Goal: Information Seeking & Learning: Learn about a topic

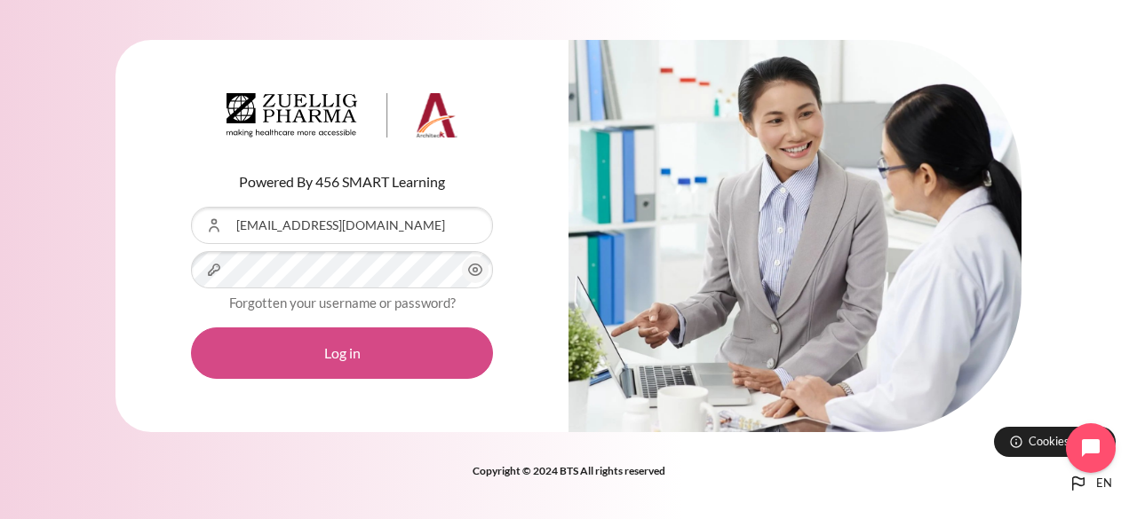
click at [350, 347] on button "Log in" at bounding box center [342, 354] width 302 height 52
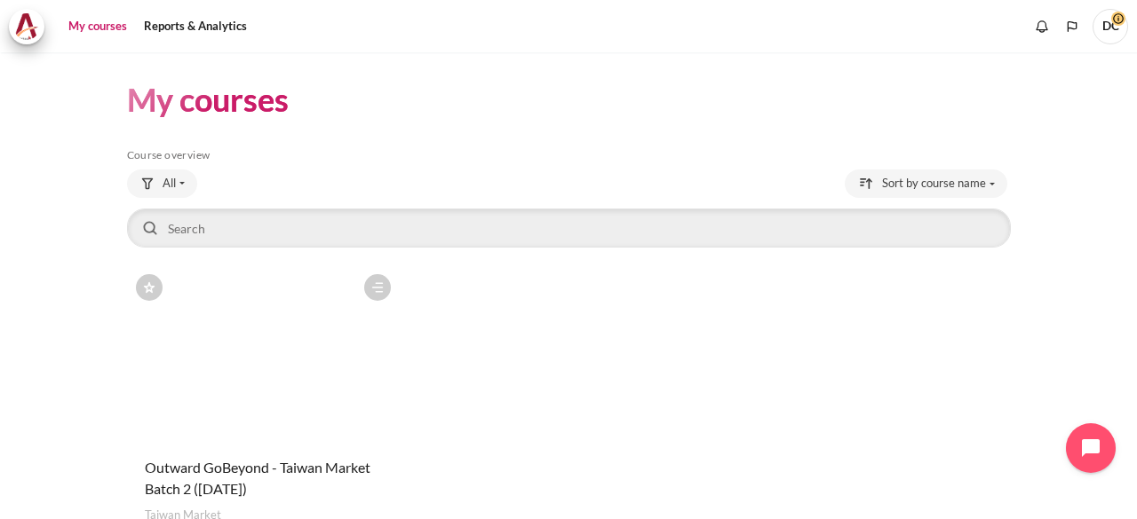
click at [249, 390] on figure "Content" at bounding box center [263, 354] width 273 height 178
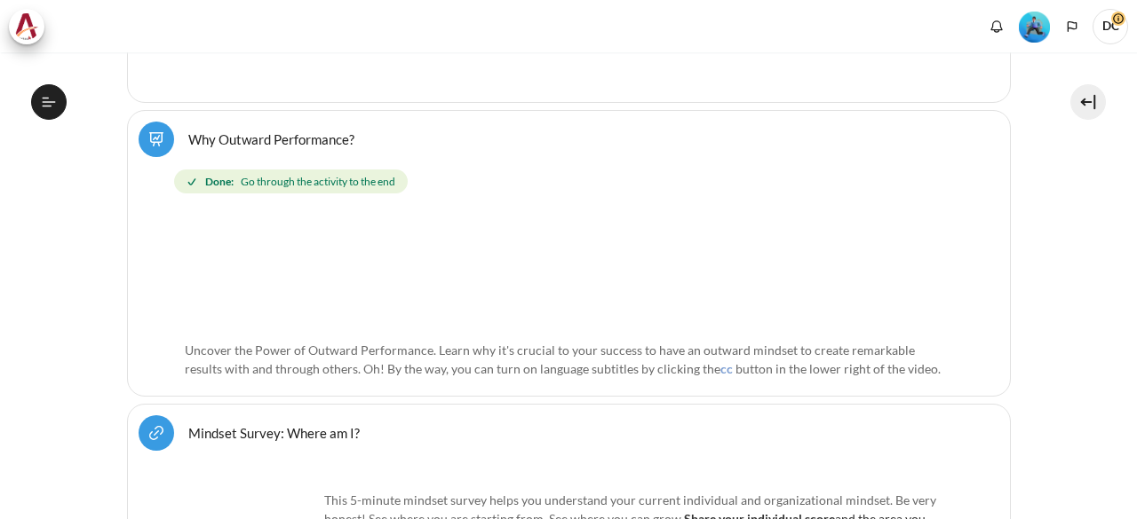
scroll to position [622, 0]
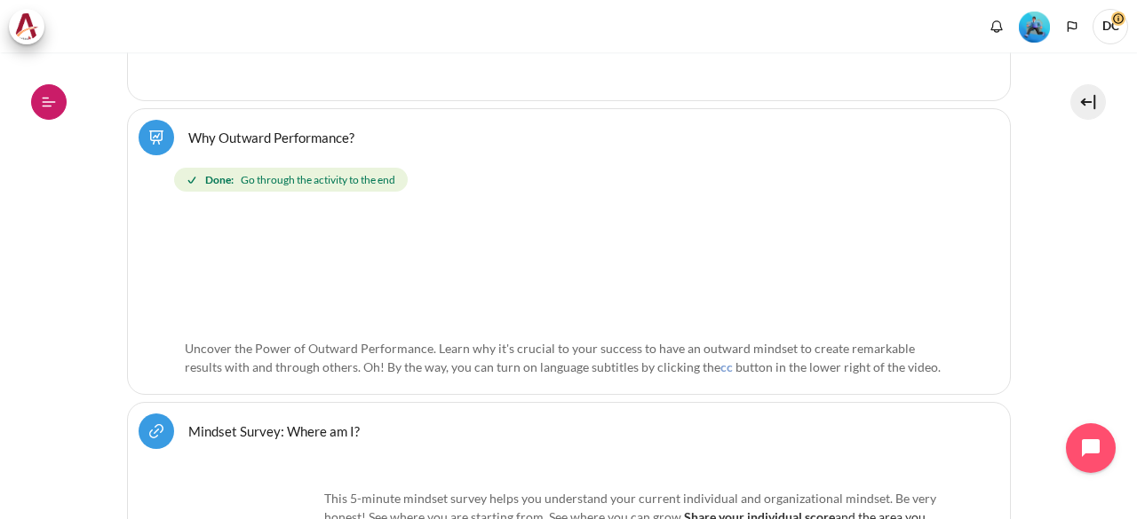
click at [32, 102] on button "Open course index" at bounding box center [49, 102] width 36 height 36
click at [55, 103] on icon at bounding box center [49, 102] width 16 height 16
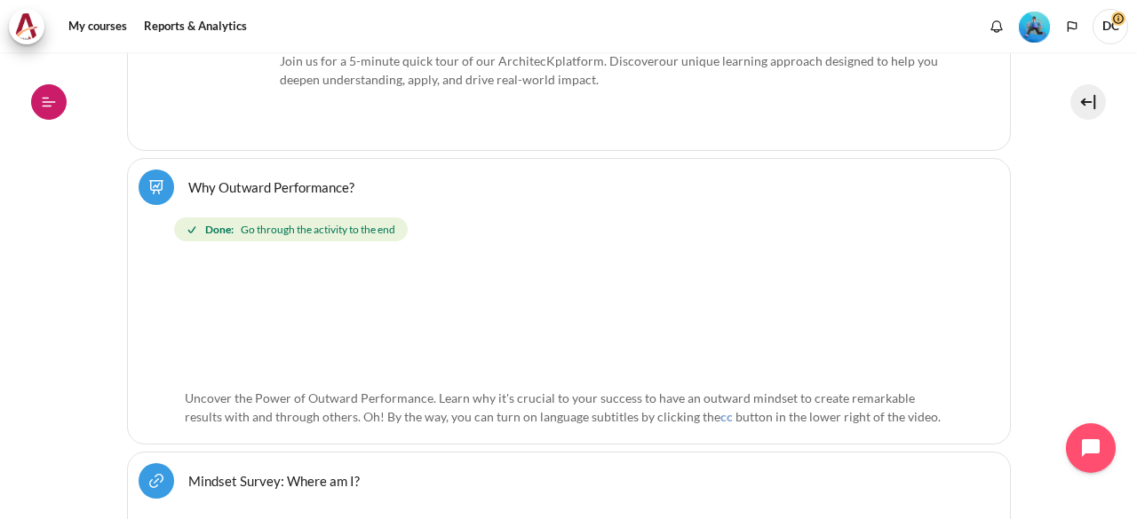
scroll to position [671, 0]
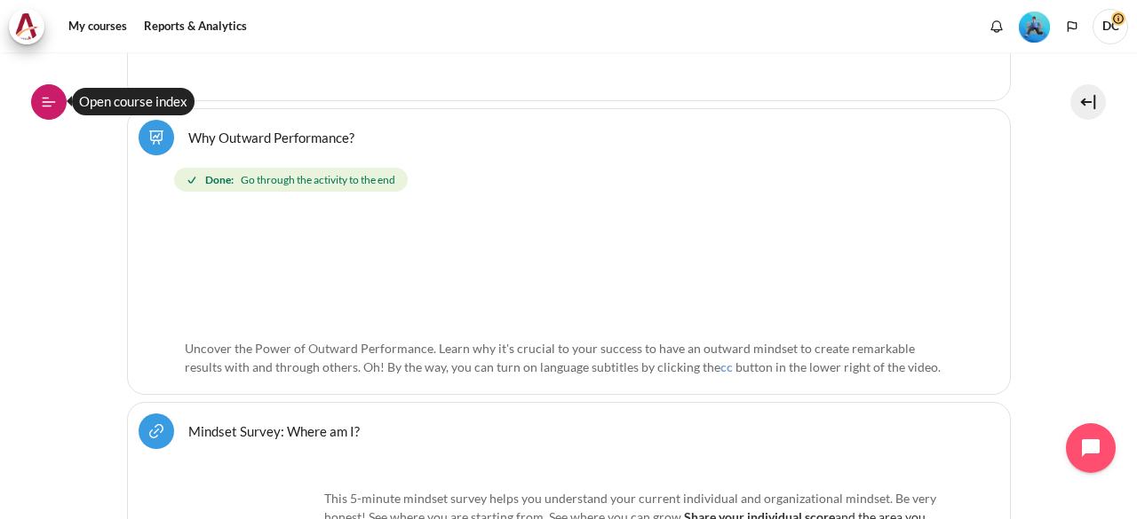
click at [44, 105] on icon at bounding box center [49, 102] width 16 height 16
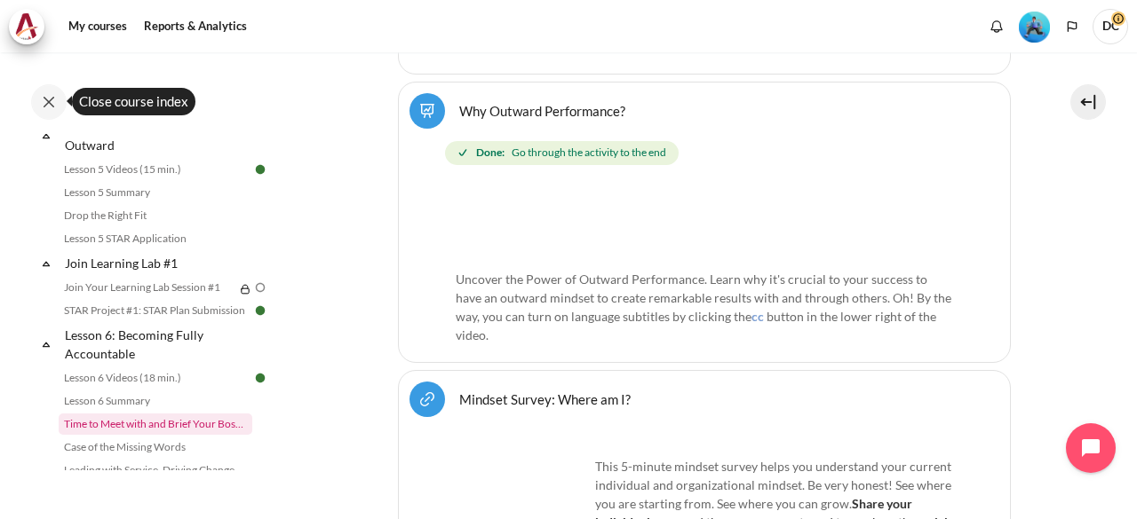
scroll to position [799, 0]
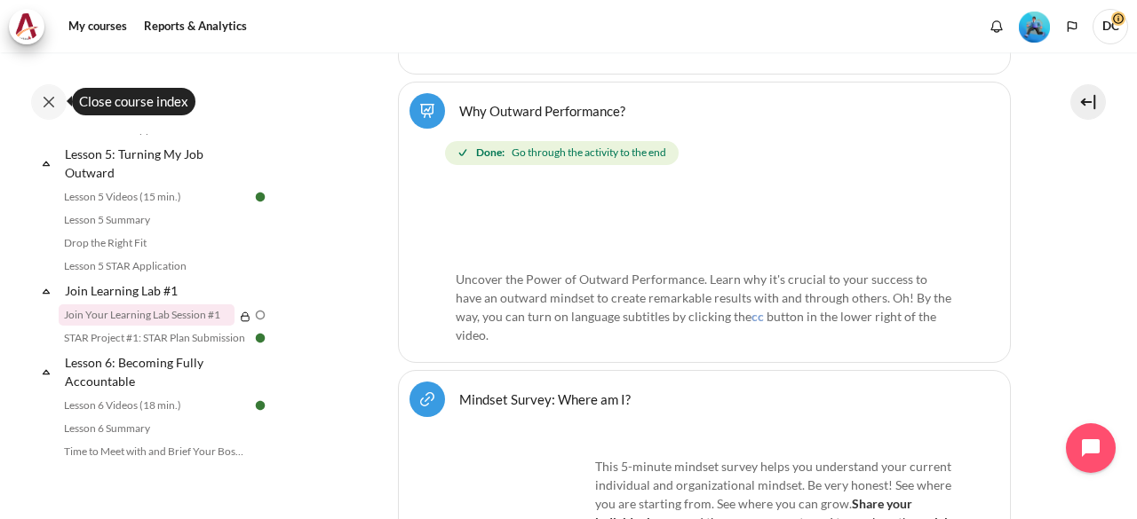
click at [178, 326] on link "Join Your Learning Lab Session #1" at bounding box center [147, 315] width 176 height 21
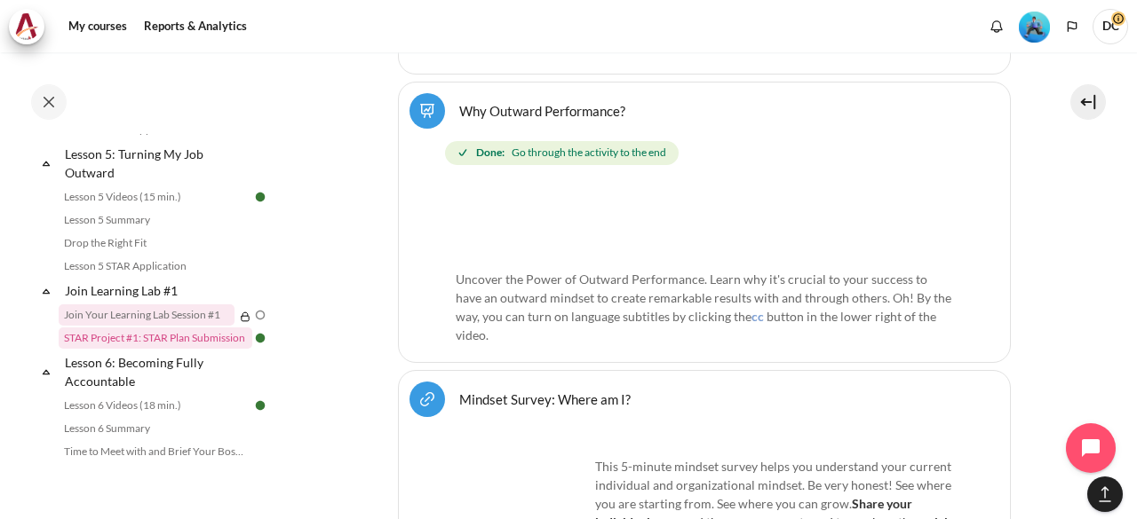
scroll to position [10350, 0]
